Goal: Transaction & Acquisition: Book appointment/travel/reservation

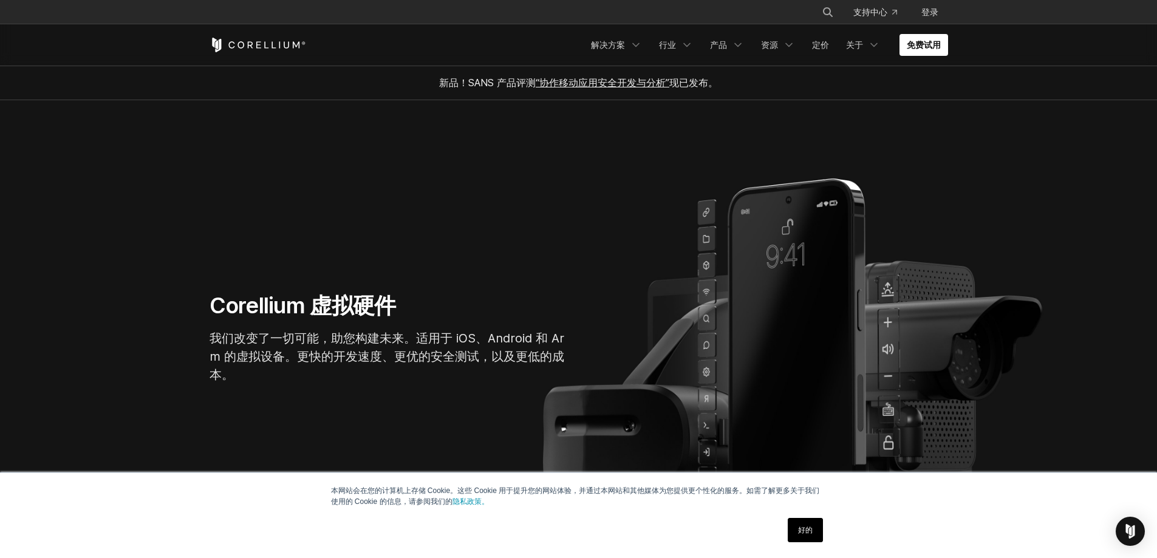
click at [438, 555] on div "本网站会在您的计算机上存储 Cookie。这些 Cookie 用于提升您的网站体验，并通过本网站和其他媒体为您提供更个性化的服务。如需了解更多关于我们使用的 …" at bounding box center [579, 515] width 608 height 85
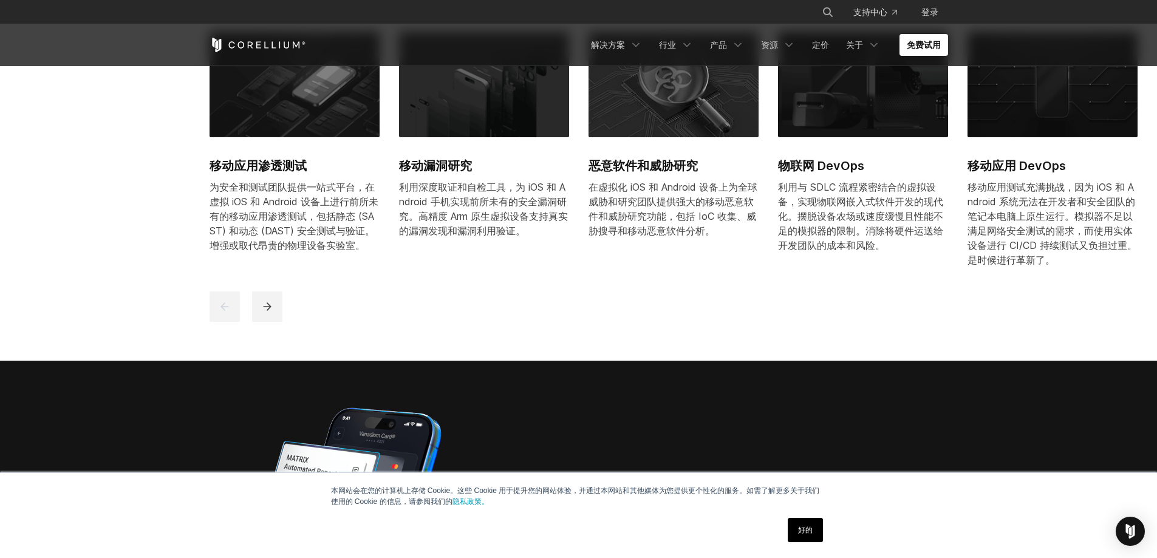
scroll to position [668, 0]
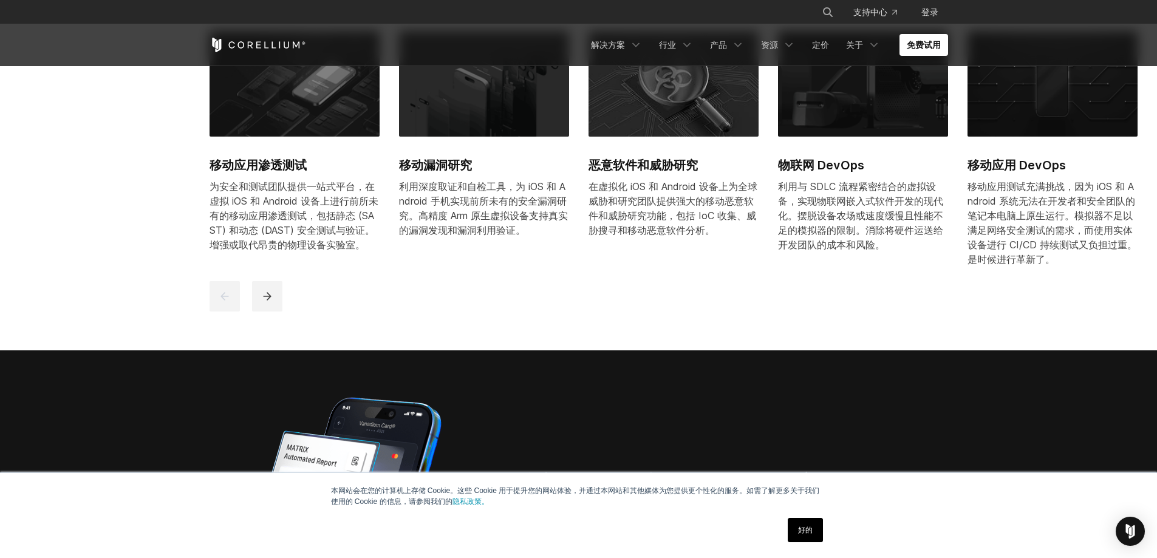
click at [817, 539] on link "好的" at bounding box center [805, 530] width 35 height 24
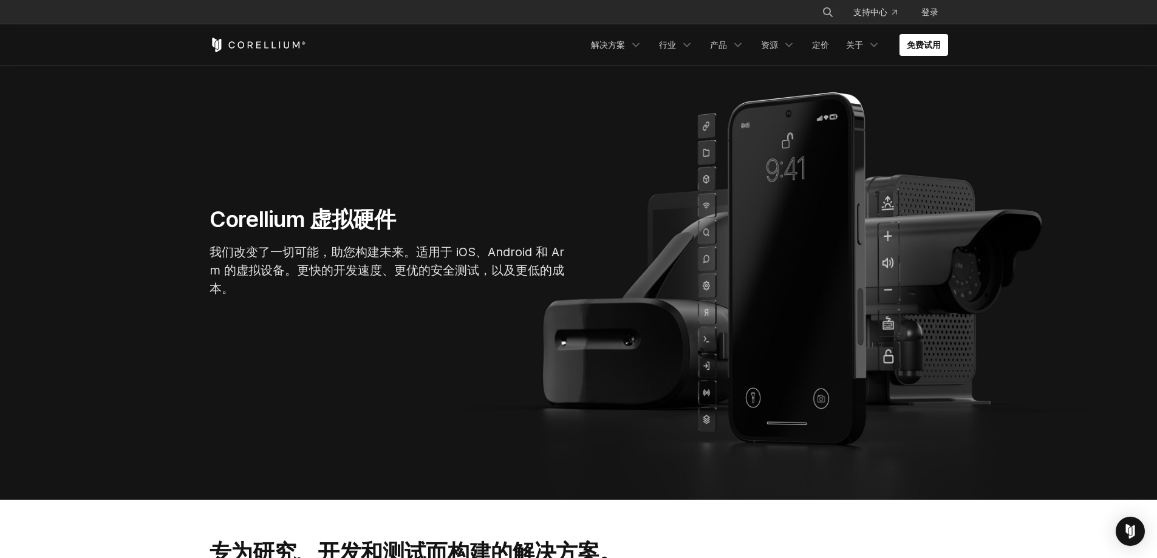
scroll to position [0, 0]
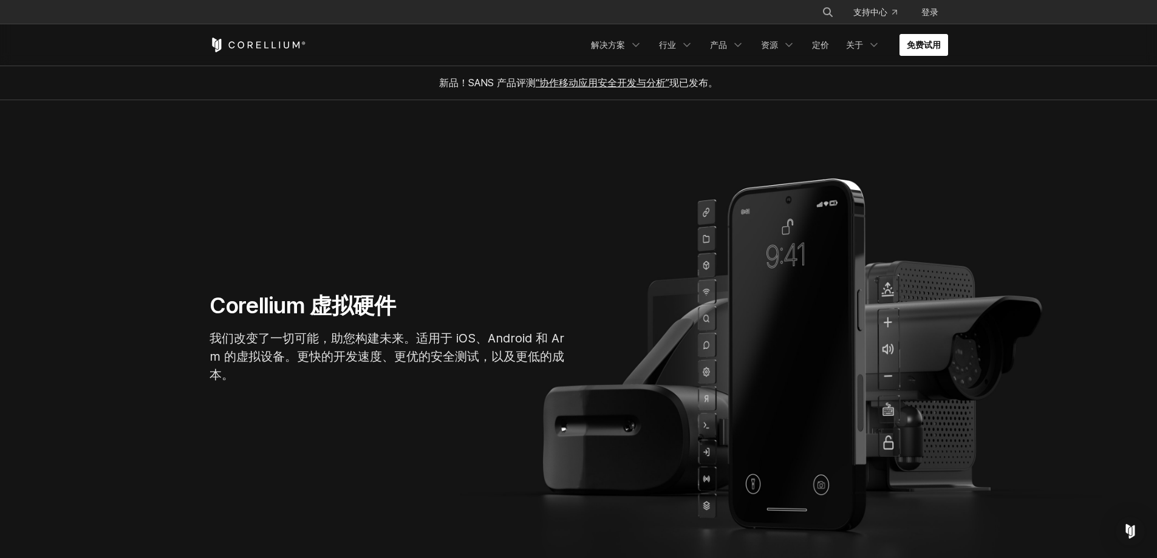
click at [931, 41] on font "免费试用" at bounding box center [924, 44] width 34 height 10
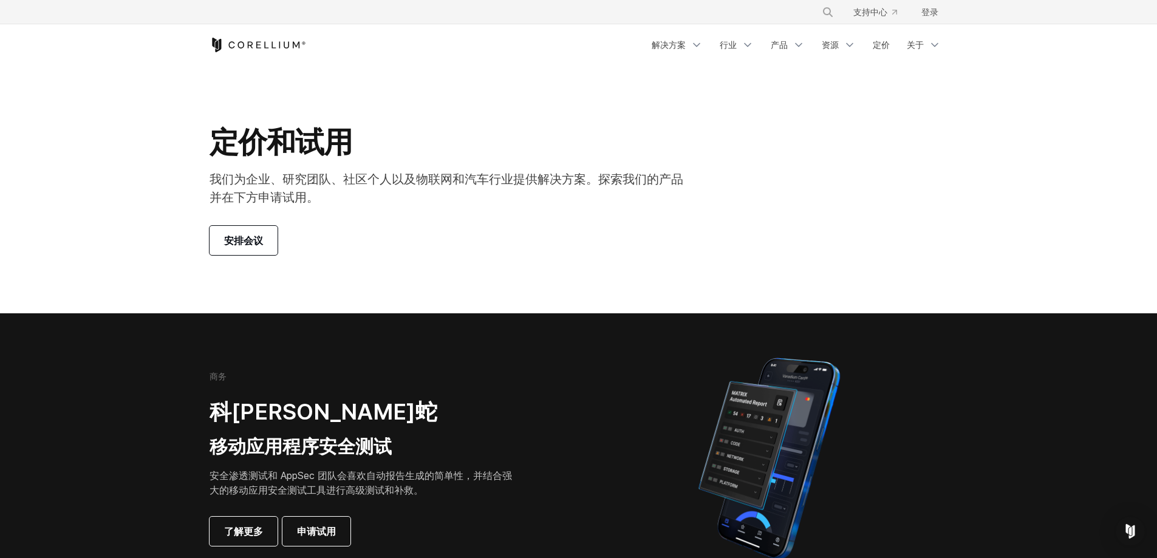
click at [239, 236] on font "安排会议" at bounding box center [243, 241] width 39 height 12
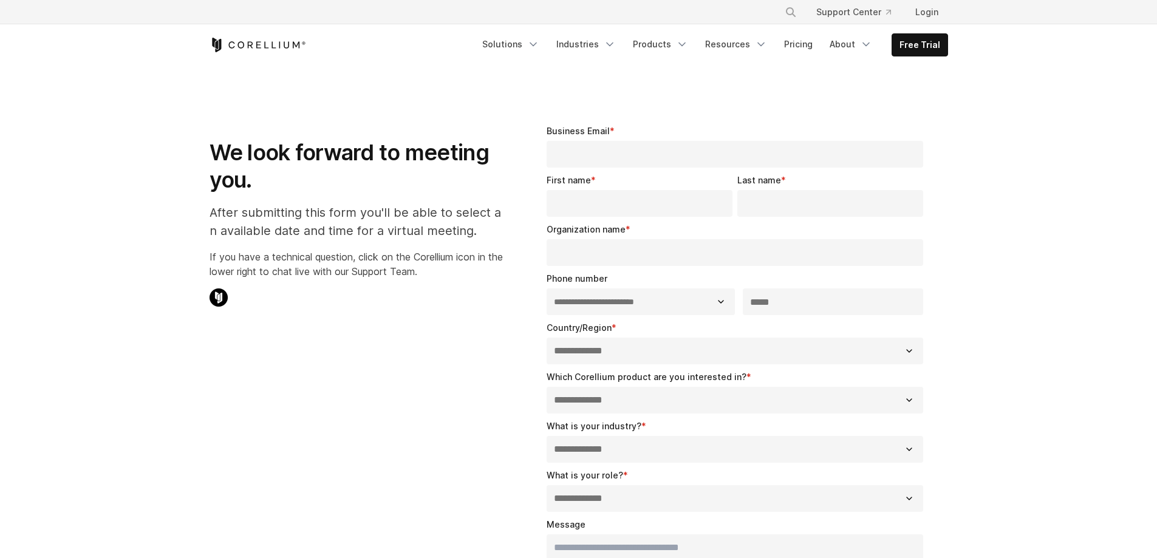
select select "**"
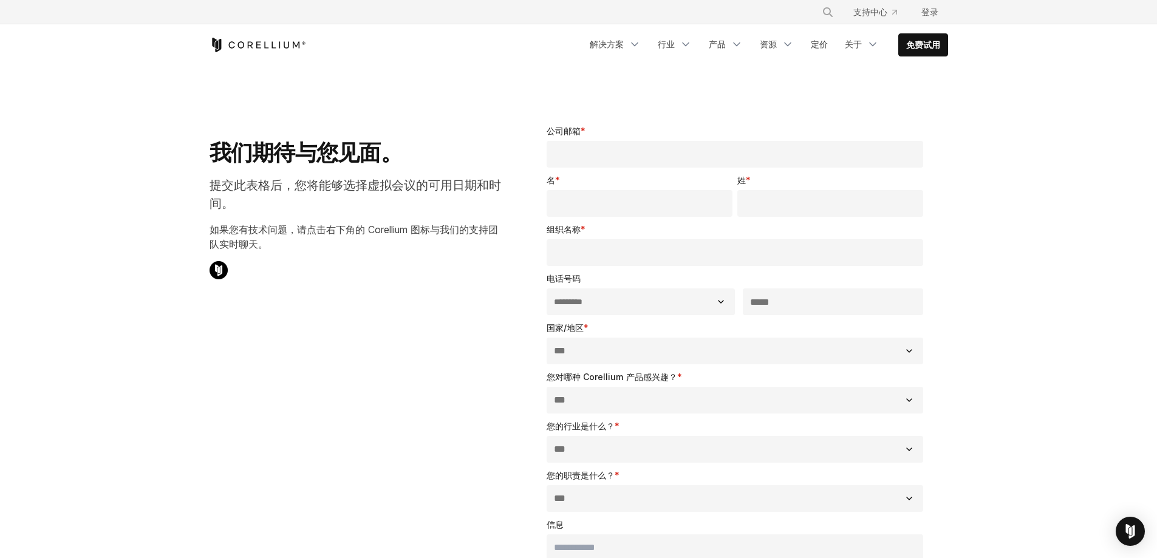
click at [258, 39] on icon "科雷利姆之家" at bounding box center [258, 45] width 97 height 15
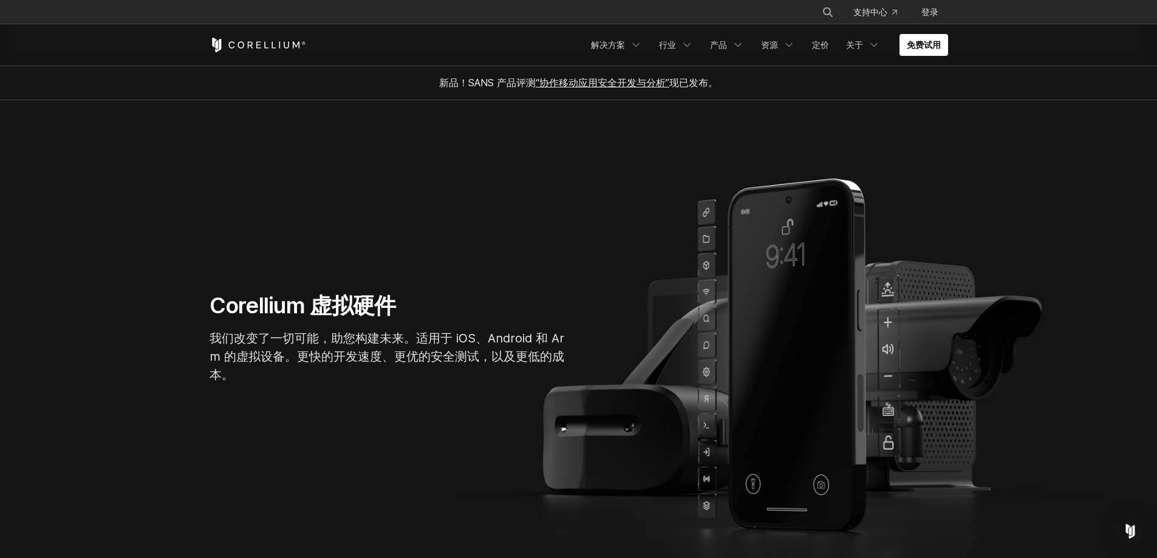
click at [526, 267] on section "Corellium 虚拟硬件 我们改变了一切可能，助您构建未来。适用于 iOS、Android 和 Arm 的虚拟设备。更快的开发速度、更优的安全测试，以及更…" at bounding box center [578, 343] width 1157 height 486
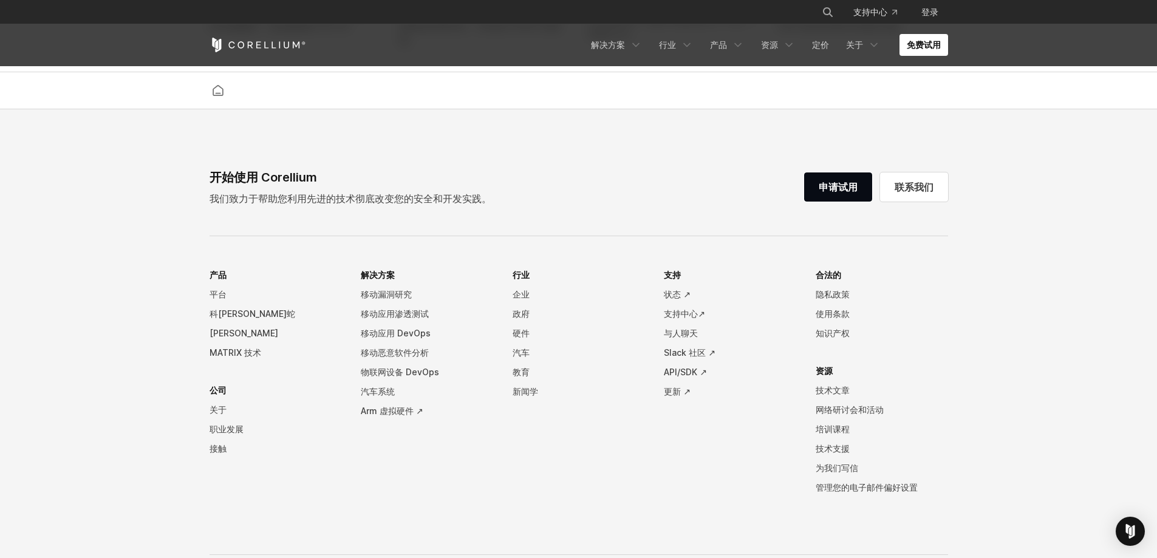
scroll to position [2626, 0]
